Goal: Browse casually

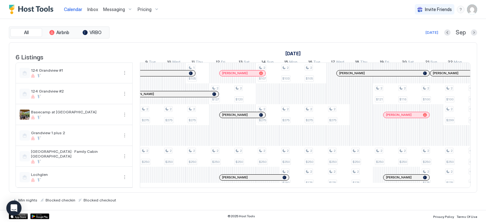
click at [361, 99] on div "2 $250 2 $175 2 $275 2 $250 2 $175 2 $275 2 $250 2 $175 2 $275 2 $250 2 $100 2 …" at bounding box center [256, 125] width 1264 height 125
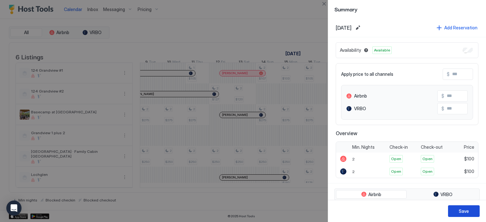
click at [467, 209] on div "Save" at bounding box center [464, 211] width 10 height 7
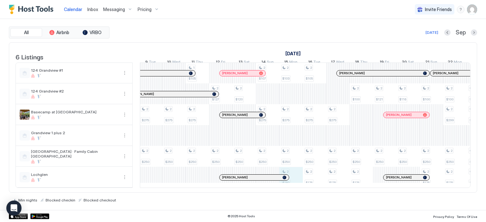
click at [293, 188] on div "2 $250 2 $175 2 $275 2 $250 2 $175 2 $275 2 $250 2 $175 2 $275 2 $250 2 $100 2 …" at bounding box center [256, 125] width 1264 height 125
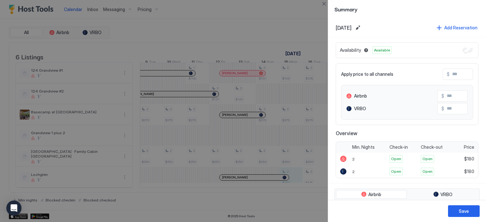
click at [276, 207] on div at bounding box center [243, 111] width 486 height 222
click at [293, 201] on div at bounding box center [243, 111] width 486 height 222
click at [324, 3] on button "Close" at bounding box center [324, 4] width 8 height 8
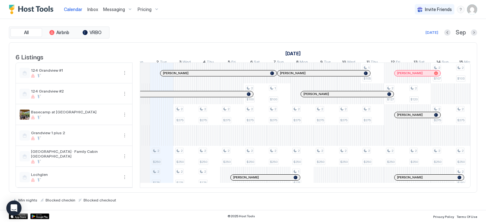
scroll to position [0, 314]
